Goal: Task Accomplishment & Management: Manage account settings

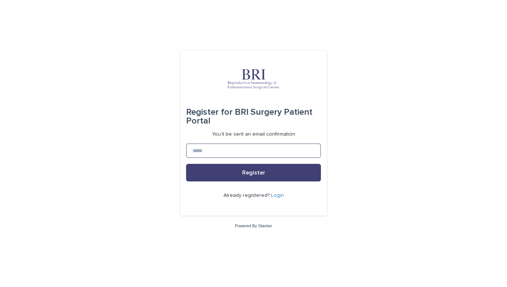
click at [206, 154] on input at bounding box center [253, 150] width 135 height 15
type input "**********"
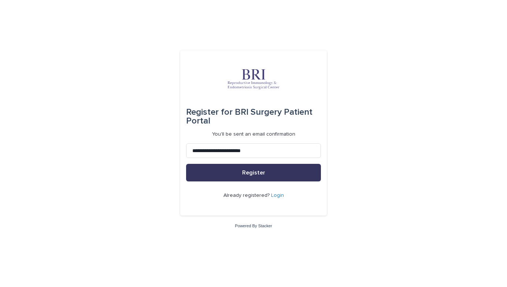
click at [241, 175] on button "Register" at bounding box center [253, 173] width 135 height 18
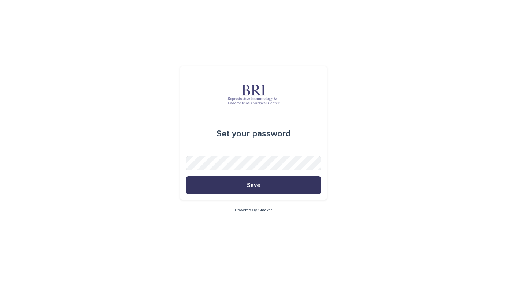
click at [254, 181] on button "Save" at bounding box center [253, 185] width 135 height 18
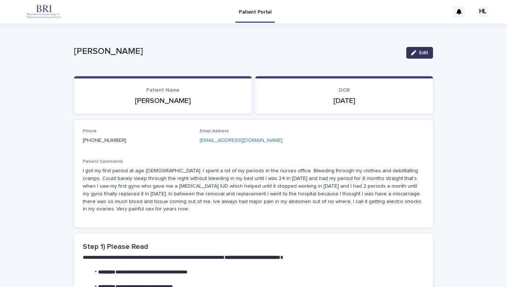
click at [421, 49] on button "Edit" at bounding box center [419, 53] width 27 height 12
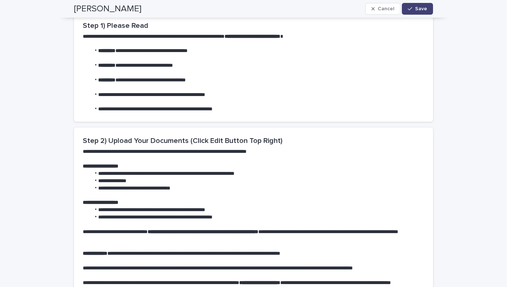
scroll to position [437, 0]
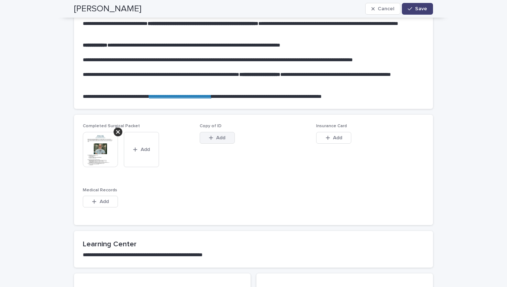
click at [217, 141] on button "Add" at bounding box center [217, 138] width 35 height 12
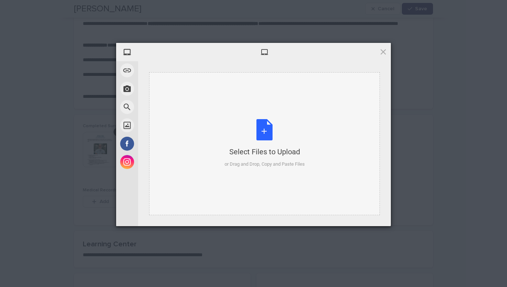
click at [270, 131] on div "Select Files to Upload or Drag and Drop, Copy and Paste Files" at bounding box center [265, 143] width 80 height 49
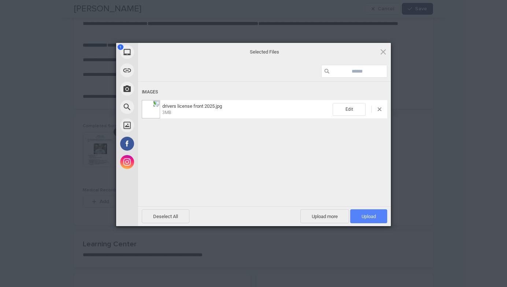
click at [367, 219] on span "Upload 1" at bounding box center [368, 216] width 14 height 5
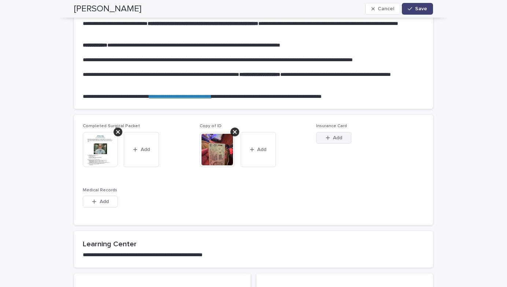
click at [337, 137] on span "Add" at bounding box center [337, 137] width 9 height 5
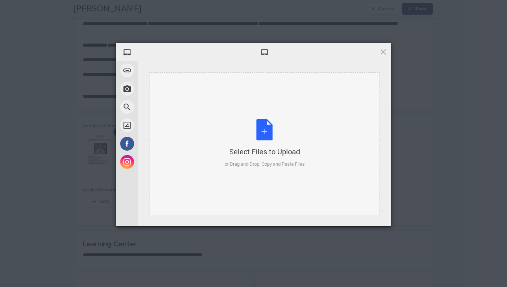
click at [257, 132] on div "Select Files to Upload or Drag and Drop, Copy and Paste Files" at bounding box center [265, 143] width 80 height 49
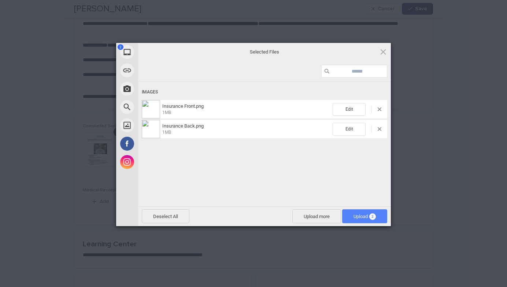
click at [361, 217] on span "Upload 2" at bounding box center [364, 216] width 22 height 5
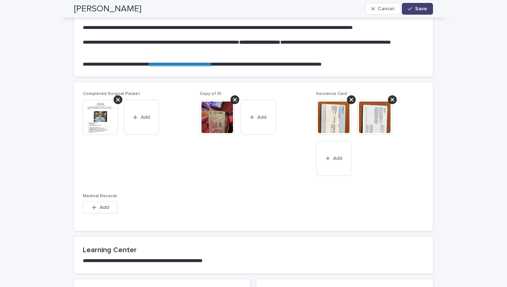
scroll to position [470, 0]
click at [97, 206] on div "button" at bounding box center [95, 206] width 7 height 5
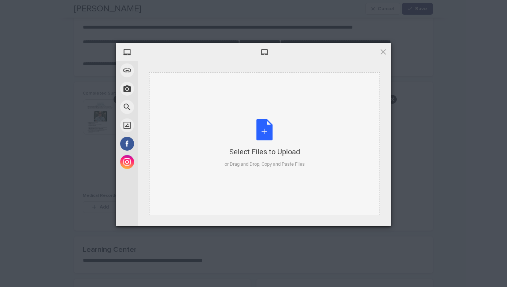
click at [264, 130] on div "Select Files to Upload or Drag and Drop, Copy and Paste Files" at bounding box center [265, 143] width 80 height 49
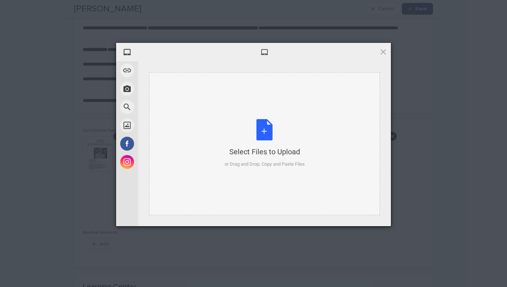
click at [263, 132] on div "Select Files to Upload or Drag and Drop, Copy and Paste Files" at bounding box center [265, 143] width 80 height 49
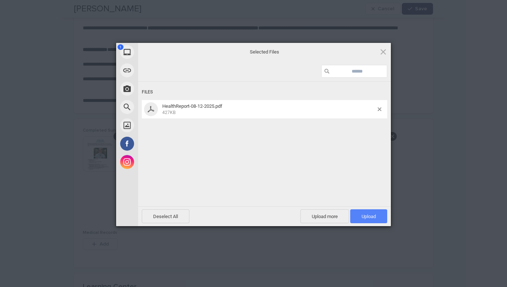
click at [361, 219] on span "Upload 1" at bounding box center [368, 216] width 14 height 5
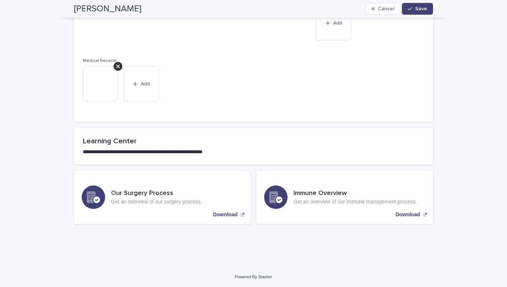
scroll to position [545, 0]
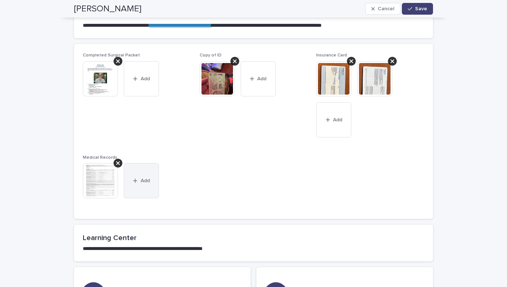
click at [147, 174] on button "Add" at bounding box center [141, 180] width 35 height 35
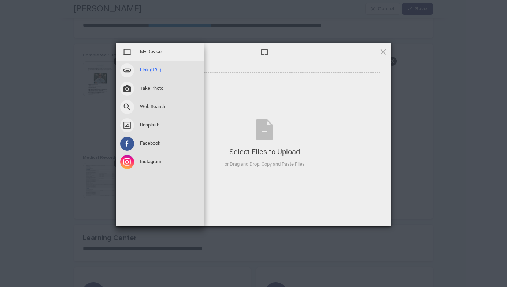
click at [150, 69] on span "Link (URL)" at bounding box center [151, 70] width 22 height 7
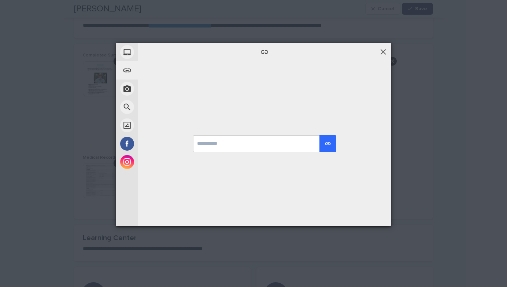
click at [381, 53] on span at bounding box center [383, 52] width 8 height 8
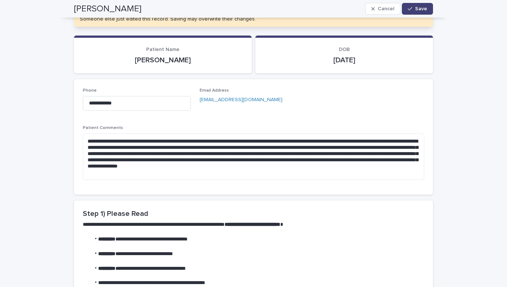
scroll to position [0, 0]
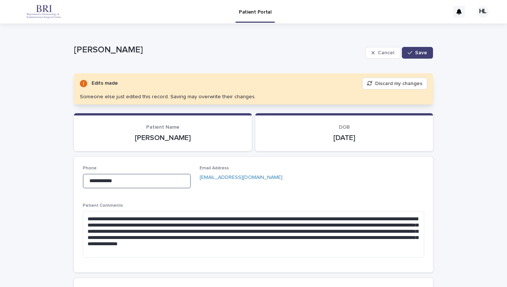
click at [149, 179] on input "**********" at bounding box center [137, 181] width 108 height 15
click at [213, 195] on div "**********" at bounding box center [253, 215] width 341 height 98
click at [418, 55] on span "Save" at bounding box center [421, 52] width 12 height 5
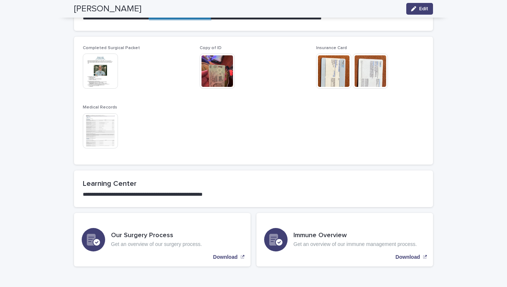
scroll to position [508, 0]
